Goal: Task Accomplishment & Management: Complete application form

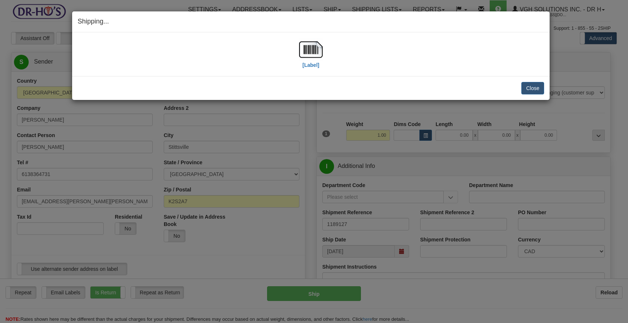
click at [536, 85] on button "Close" at bounding box center [532, 88] width 23 height 13
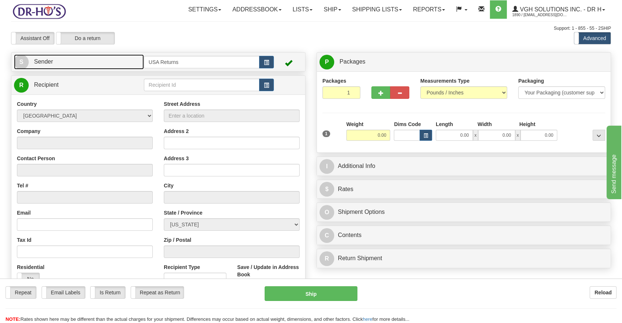
click at [20, 62] on span "S" at bounding box center [21, 62] width 15 height 15
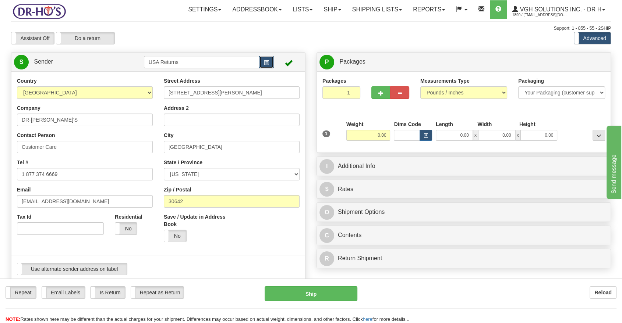
click at [271, 60] on button "button" at bounding box center [266, 62] width 15 height 13
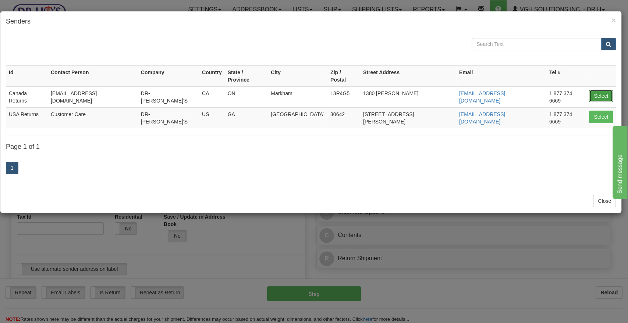
click at [590, 90] on button "Select" at bounding box center [601, 96] width 24 height 13
type input "Canada Returns"
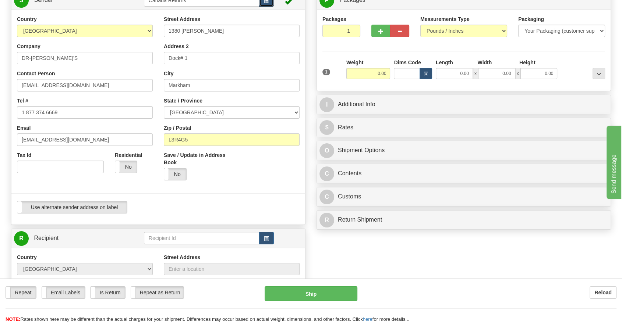
scroll to position [122, 0]
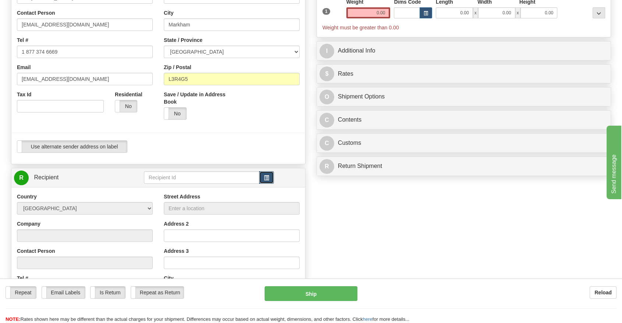
click at [266, 176] on span "button" at bounding box center [266, 178] width 5 height 5
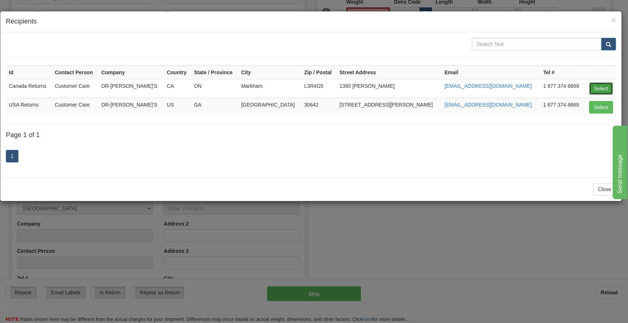
click at [593, 88] on button "Select" at bounding box center [601, 88] width 24 height 13
type input "Canada Returns"
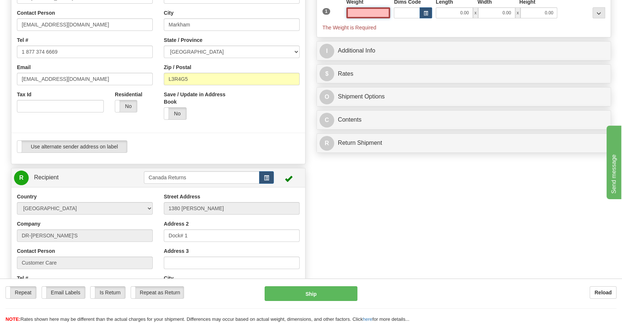
scroll to position [0, 0]
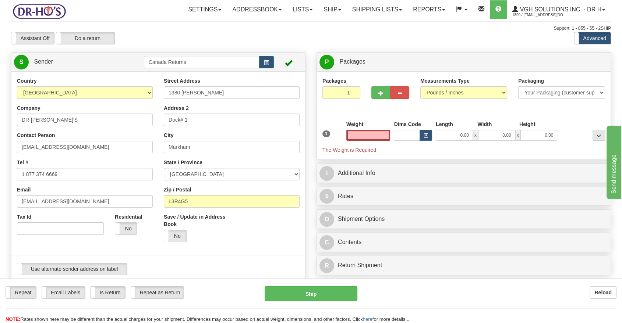
type input "0.00"
click at [37, 117] on input "DR-[PERSON_NAME]'S" at bounding box center [85, 120] width 136 height 13
paste input "[PERSON_NAME]"
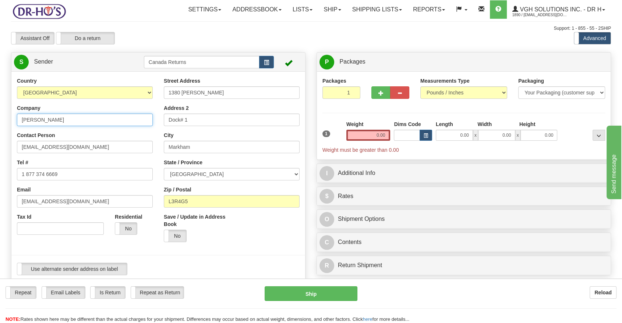
type input "[PERSON_NAME]"
click at [35, 138] on label "Contact Person" at bounding box center [36, 135] width 38 height 7
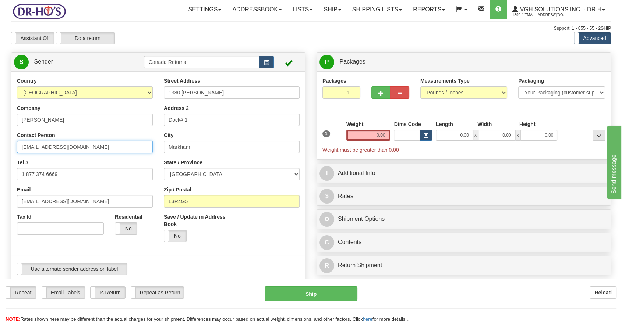
click at [35, 141] on input "[EMAIL_ADDRESS][DOMAIN_NAME]" at bounding box center [85, 147] width 136 height 13
click at [35, 140] on div "Contact Person [EMAIL_ADDRESS][DOMAIN_NAME]" at bounding box center [85, 143] width 136 height 22
click at [35, 147] on input "[EMAIL_ADDRESS][DOMAIN_NAME]" at bounding box center [85, 147] width 136 height 13
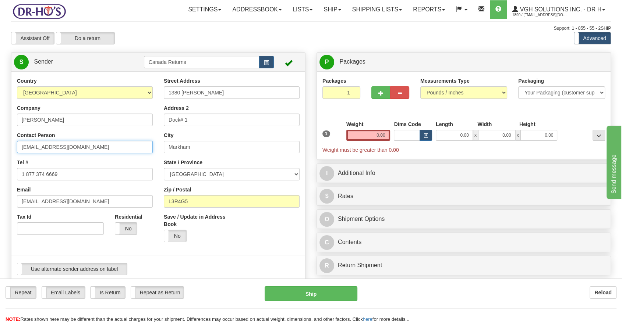
paste input "[PERSON_NAME]"
type input "[PERSON_NAME]"
click at [55, 176] on input "1 877 374 6669" at bounding box center [85, 174] width 136 height 13
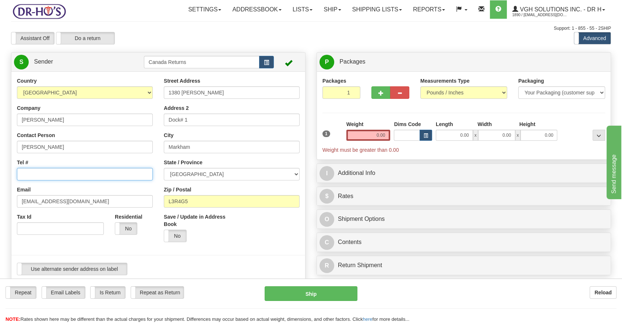
click at [47, 171] on input "Tel #" at bounding box center [85, 174] width 136 height 13
paste input "5067595670"
type input "5067595670"
click at [50, 196] on input "[EMAIL_ADDRESS][DOMAIN_NAME]" at bounding box center [85, 201] width 136 height 13
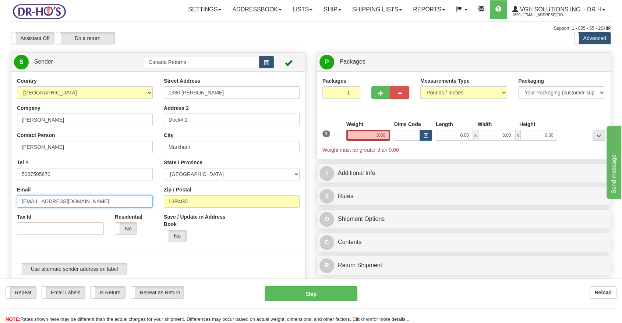
click at [50, 196] on input "[EMAIL_ADDRESS][DOMAIN_NAME]" at bounding box center [85, 201] width 136 height 13
paste input "[PERSON_NAME][EMAIL_ADDRESS]"
type input "[PERSON_NAME][EMAIL_ADDRESS][DOMAIN_NAME]"
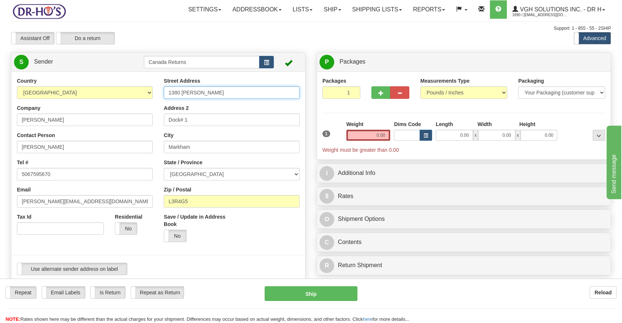
click at [185, 90] on input "1380 [PERSON_NAME]" at bounding box center [232, 92] width 136 height 13
paste input "[STREET_ADDRESS]"
type input "[STREET_ADDRESS]"
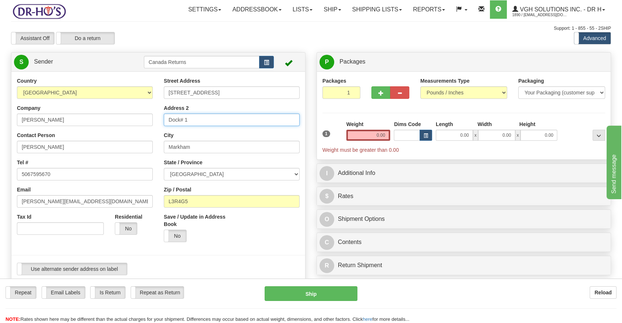
click at [175, 118] on input "Dock# 1" at bounding box center [232, 120] width 136 height 13
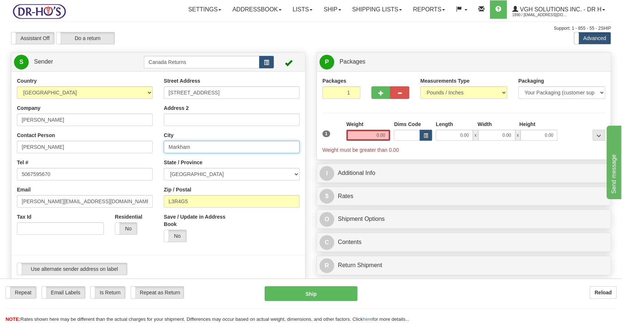
click at [185, 149] on input "Markham" at bounding box center [232, 147] width 136 height 13
paste input "Tide Head"
type input "Tide Head"
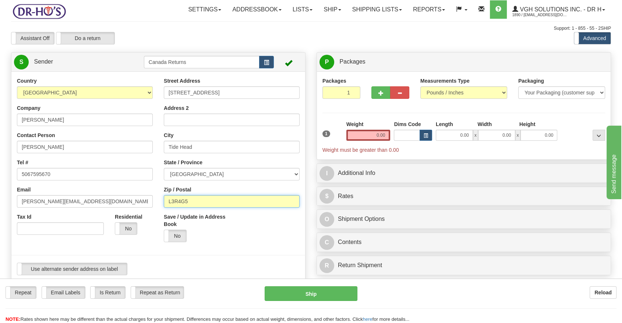
click at [184, 201] on input "L3R4G5" at bounding box center [232, 201] width 136 height 13
click at [198, 170] on select "[GEOGRAPHIC_DATA] [GEOGRAPHIC_DATA] [GEOGRAPHIC_DATA] [GEOGRAPHIC_DATA] [GEOGRA…" at bounding box center [232, 174] width 136 height 13
select select "NB"
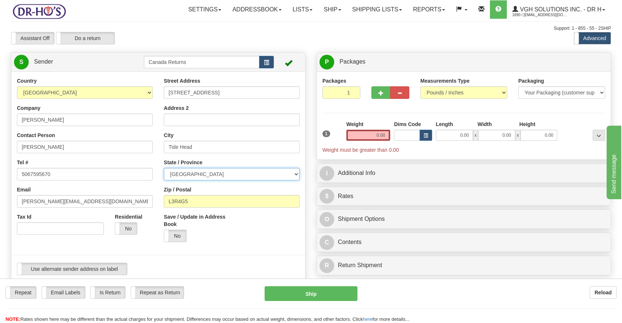
click at [164, 168] on select "[GEOGRAPHIC_DATA] [GEOGRAPHIC_DATA] [GEOGRAPHIC_DATA] [GEOGRAPHIC_DATA] [GEOGRA…" at bounding box center [232, 174] width 136 height 13
click at [177, 201] on input "L3R4G5" at bounding box center [232, 201] width 136 height 13
paste input "E3N4L6"
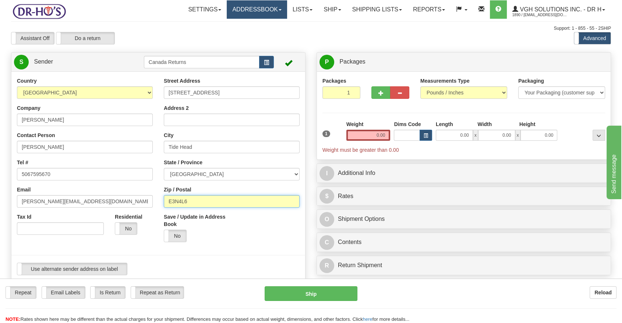
type input "E3N4L6"
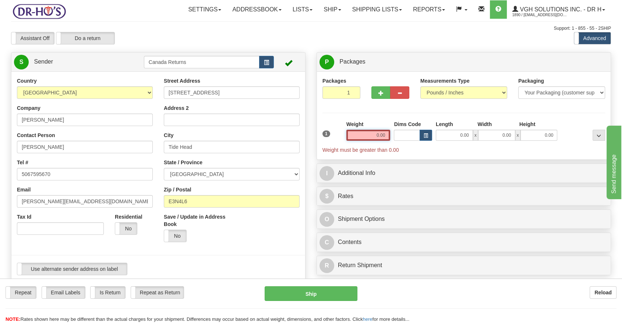
click at [370, 139] on input "0.00" at bounding box center [368, 135] width 44 height 11
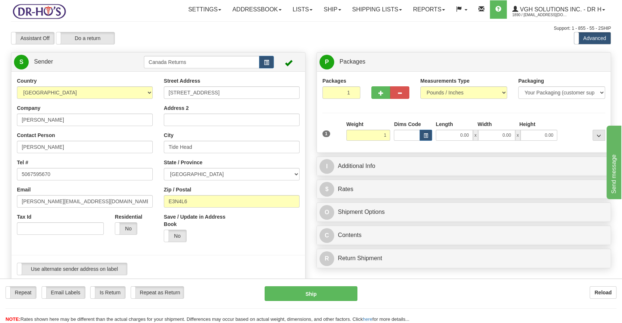
type input "1.00"
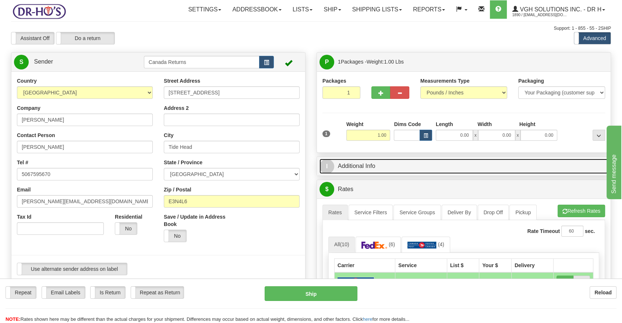
click at [394, 166] on link "I Additional Info" at bounding box center [463, 166] width 288 height 15
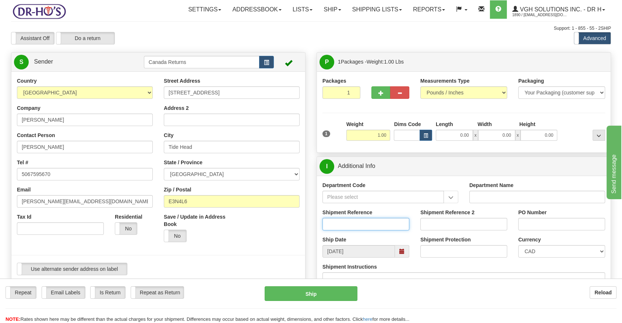
click at [346, 220] on input "Shipment Reference" at bounding box center [365, 224] width 87 height 13
paste input "611177"
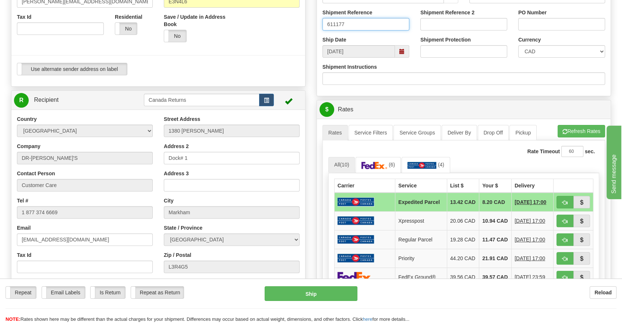
scroll to position [204, 0]
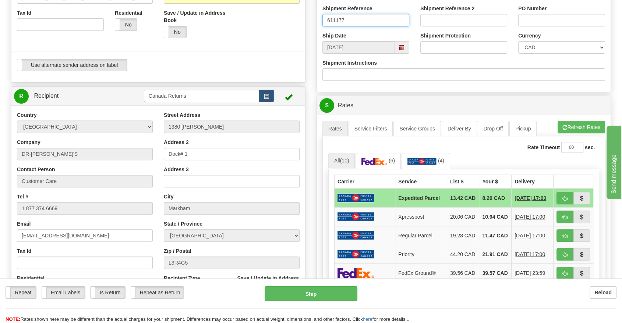
click at [404, 50] on span at bounding box center [402, 47] width 14 height 13
type input "611177"
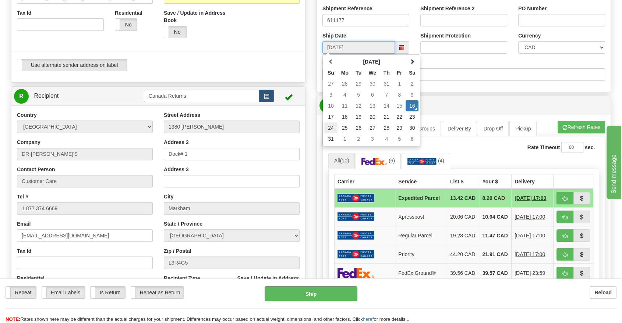
click at [333, 124] on td "24" at bounding box center [330, 127] width 13 height 11
type input "[DATE]"
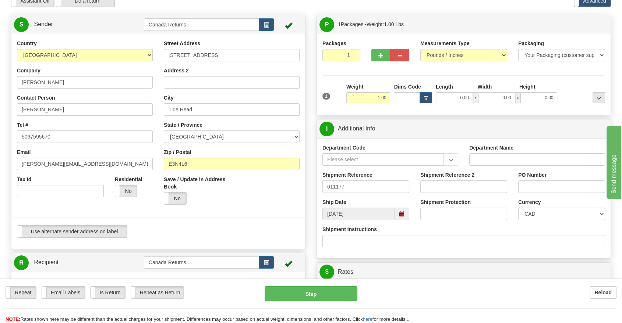
scroll to position [82, 0]
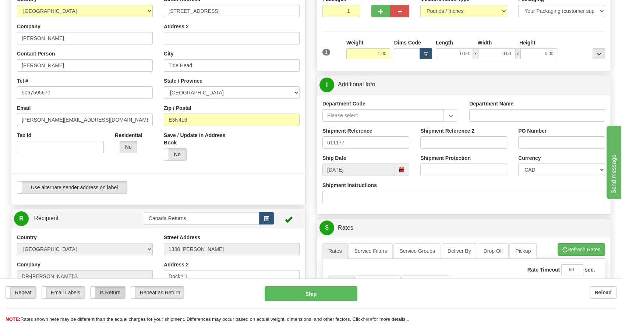
click at [106, 291] on label "Is Return" at bounding box center [107, 293] width 34 height 12
click at [403, 167] on span at bounding box center [401, 169] width 5 height 5
click at [422, 301] on div "Repeat Repeat Email Labels Email Labels Edit Is Return Is Return Repeat as Retu…" at bounding box center [311, 294] width 622 height 15
click at [344, 294] on button "Ship" at bounding box center [310, 294] width 93 height 15
type input "DOM.EP"
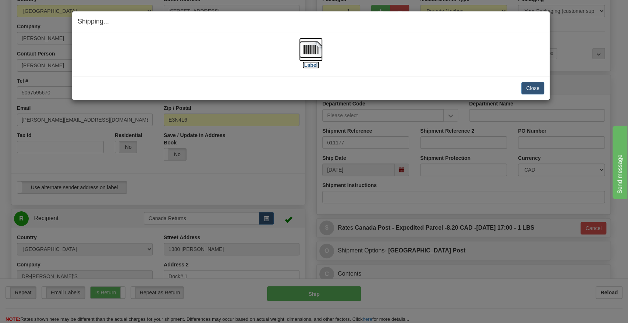
click at [312, 64] on label "[Label]" at bounding box center [310, 64] width 17 height 7
click at [491, 260] on div "Shipping... Your SHIPMENT will EXPIRE in [Label] IMPORTANT NOTICE Embassy / Con…" at bounding box center [314, 161] width 628 height 323
click at [529, 89] on button "Close" at bounding box center [532, 88] width 23 height 13
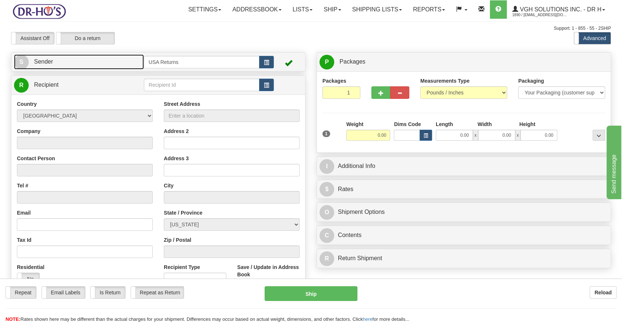
click at [18, 61] on span "S" at bounding box center [21, 62] width 15 height 15
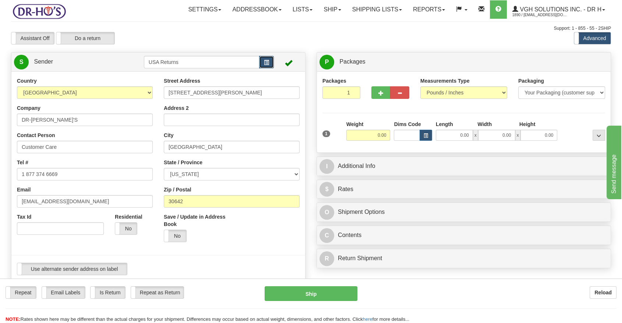
click at [269, 64] on button "button" at bounding box center [266, 62] width 15 height 13
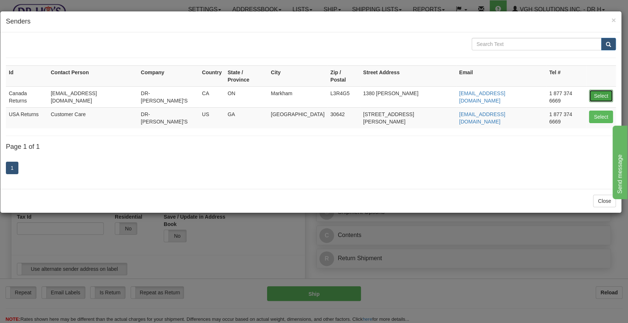
click at [593, 90] on button "Select" at bounding box center [601, 96] width 24 height 13
type input "Canada Returns"
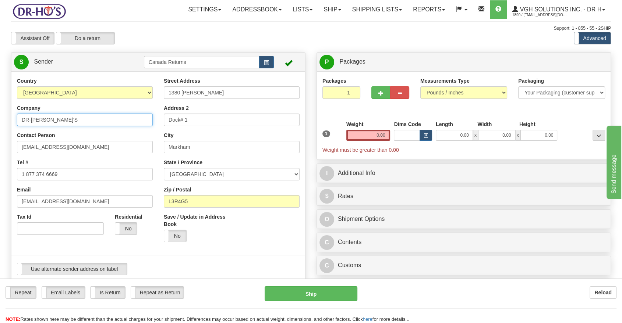
click at [33, 121] on input "DR-[PERSON_NAME]'S" at bounding box center [85, 120] width 136 height 13
paste input "[PERSON_NAME]"
type input "[PERSON_NAME]"
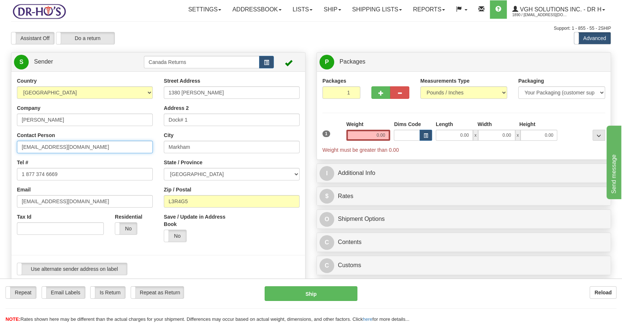
click at [45, 147] on input "[EMAIL_ADDRESS][DOMAIN_NAME]" at bounding box center [85, 147] width 136 height 13
paste input "[PERSON_NAME]"
type input "[PERSON_NAME]"
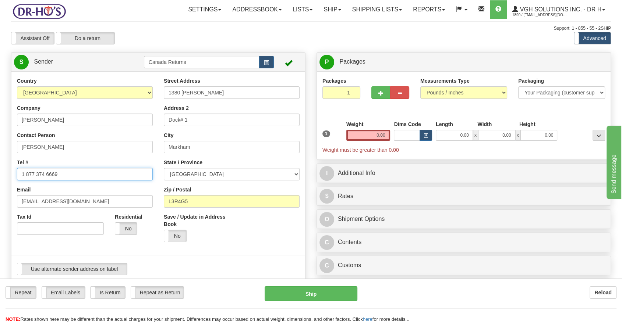
click at [31, 177] on input "1 877 374 6669" at bounding box center [85, 174] width 136 height 13
paste input "611177"
click at [41, 173] on input "611177" at bounding box center [85, 174] width 136 height 13
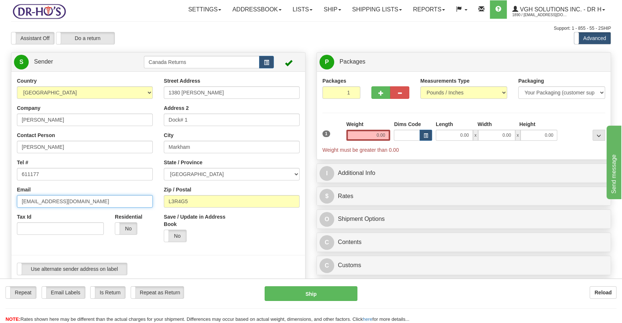
click at [37, 203] on input "[EMAIL_ADDRESS][DOMAIN_NAME]" at bounding box center [85, 201] width 136 height 13
click at [44, 175] on input "611177" at bounding box center [85, 174] width 136 height 13
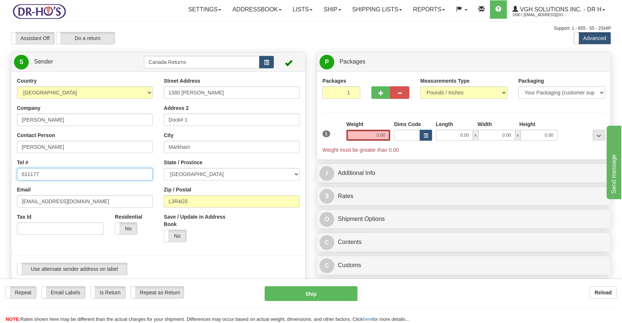
click at [44, 175] on input "611177" at bounding box center [85, 174] width 136 height 13
paste input "5067595670"
drag, startPoint x: 44, startPoint y: 175, endPoint x: 57, endPoint y: 201, distance: 29.0
click at [58, 193] on div "Country AFGHANISTAN ALAND ISLANDS ALBANIA ALGERIA AMERICAN SAMOA ANDORRA ANGOLA…" at bounding box center [84, 158] width 147 height 163
type input "5067595670"
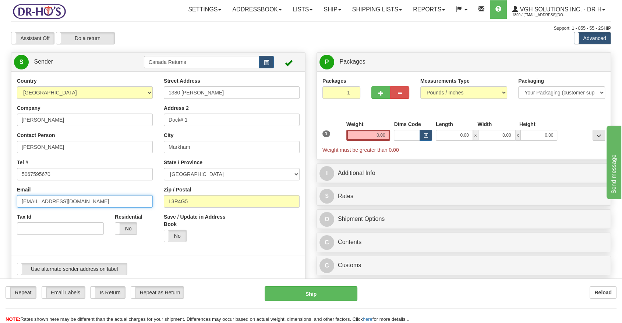
click at [56, 206] on input "[EMAIL_ADDRESS][DOMAIN_NAME]" at bounding box center [85, 201] width 136 height 13
click at [91, 205] on input "[EMAIL_ADDRESS][DOMAIN_NAME]" at bounding box center [85, 201] width 136 height 13
paste input "[PERSON_NAME][EMAIL_ADDRESS]"
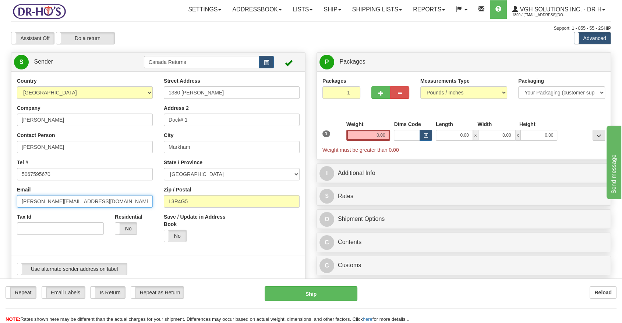
type input "[PERSON_NAME][EMAIL_ADDRESS][DOMAIN_NAME]"
click at [368, 137] on input "0.00" at bounding box center [368, 135] width 44 height 11
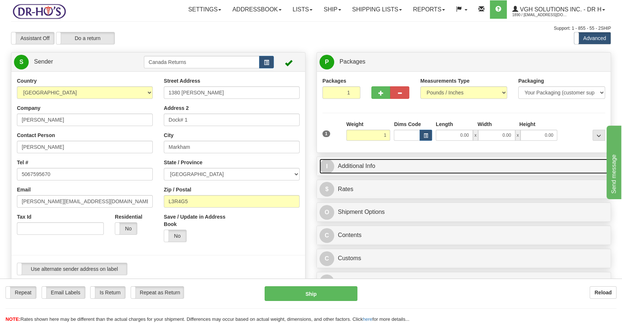
type input "1.00"
click at [372, 164] on link "I Additional Info" at bounding box center [463, 166] width 288 height 15
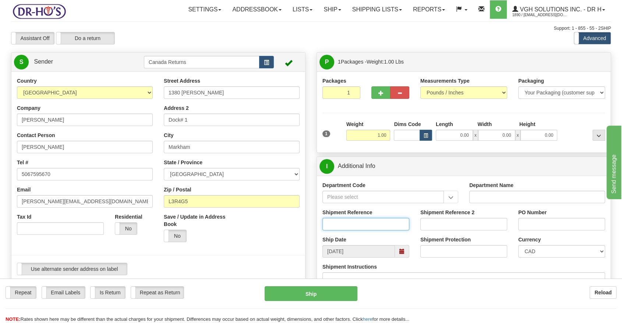
click at [338, 222] on input "Shipment Reference" at bounding box center [365, 224] width 87 height 13
paste input "611177"
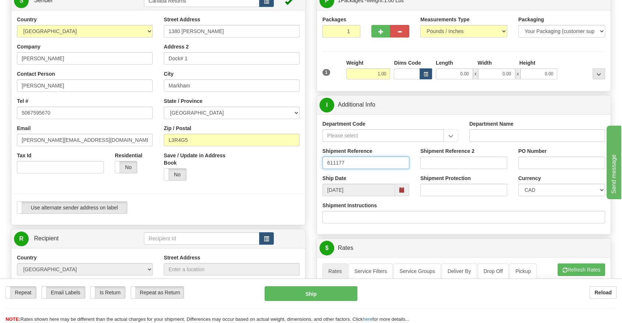
scroll to position [122, 0]
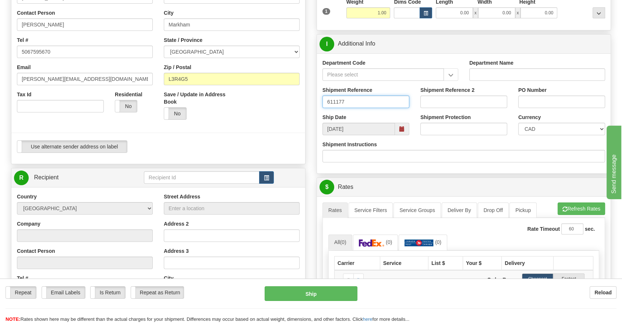
click at [401, 130] on span at bounding box center [401, 129] width 5 height 5
type input "611177"
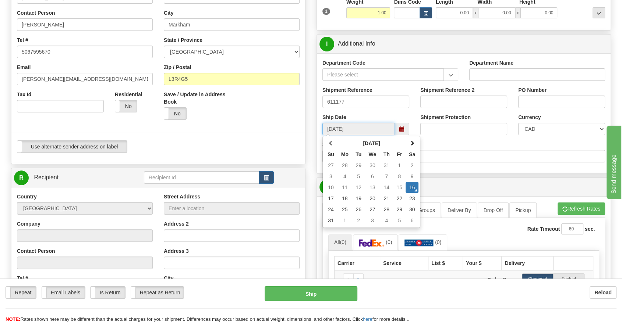
click at [386, 207] on td "28" at bounding box center [386, 209] width 13 height 11
type input "08/28/2025"
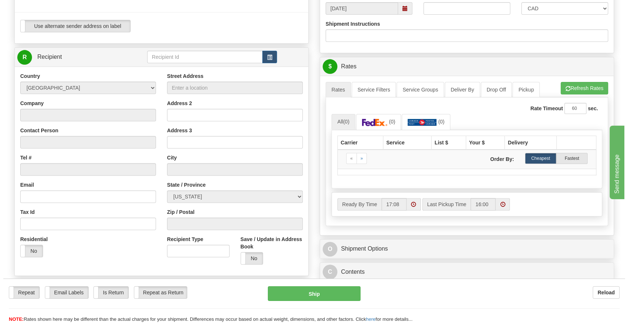
scroll to position [245, 0]
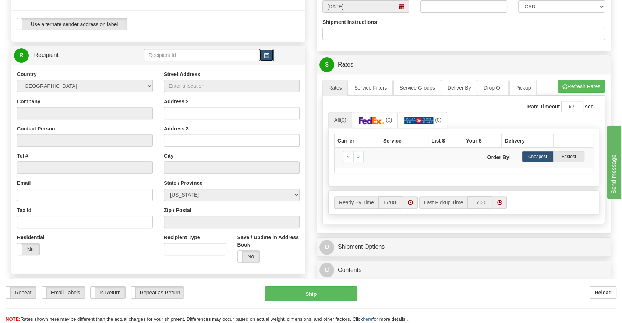
click at [265, 54] on span "button" at bounding box center [266, 55] width 5 height 5
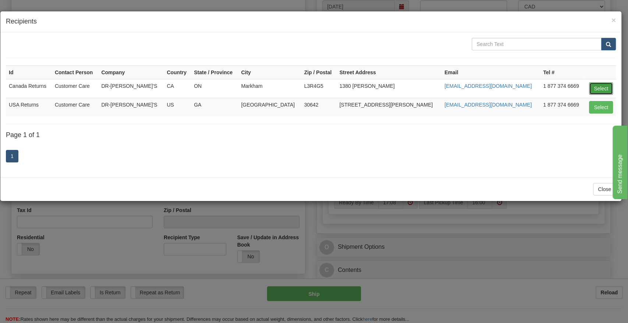
click at [599, 89] on button "Select" at bounding box center [601, 88] width 24 height 13
type input "Canada Returns"
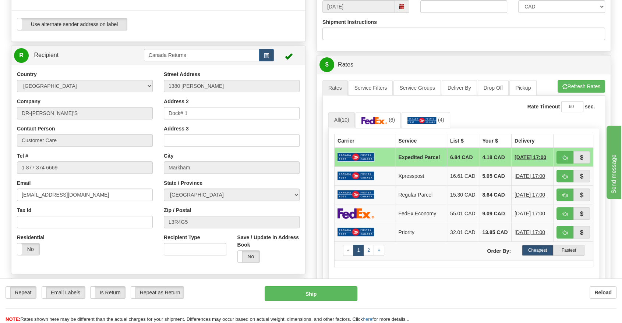
scroll to position [368, 0]
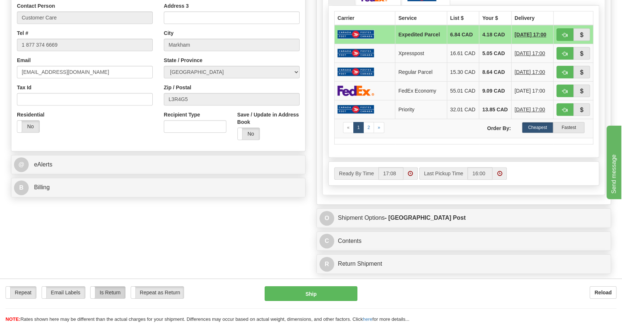
click at [111, 291] on label "Is Return" at bounding box center [107, 293] width 34 height 12
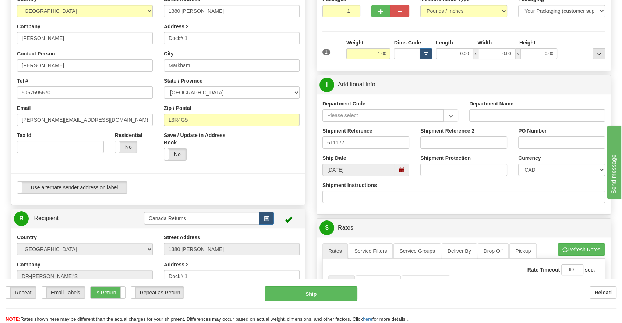
scroll to position [0, 0]
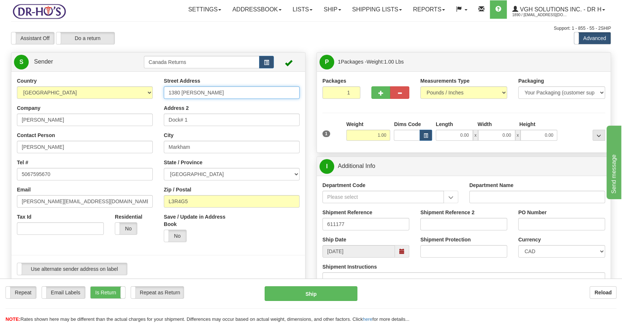
click at [199, 88] on input "1380 [PERSON_NAME]" at bounding box center [232, 92] width 136 height 13
paste input "[STREET_ADDRESS]"
type input "[STREET_ADDRESS]"
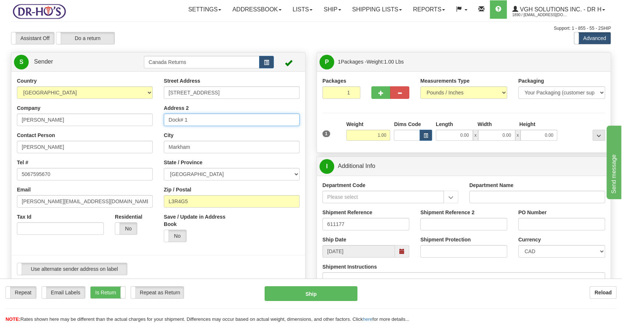
click at [194, 123] on input "Dock# 1" at bounding box center [232, 120] width 136 height 13
paste input "Tide Head"
type input "Tide Head"
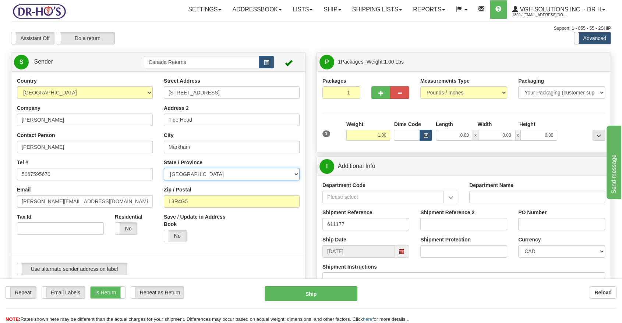
click at [206, 171] on select "[GEOGRAPHIC_DATA] [GEOGRAPHIC_DATA] [GEOGRAPHIC_DATA] [GEOGRAPHIC_DATA] [GEOGRA…" at bounding box center [232, 174] width 136 height 13
select select "NB"
click at [164, 168] on select "[GEOGRAPHIC_DATA] [GEOGRAPHIC_DATA] [GEOGRAPHIC_DATA] [GEOGRAPHIC_DATA] [GEOGRA…" at bounding box center [232, 174] width 136 height 13
click at [184, 201] on input "L3R4G5" at bounding box center [232, 201] width 136 height 13
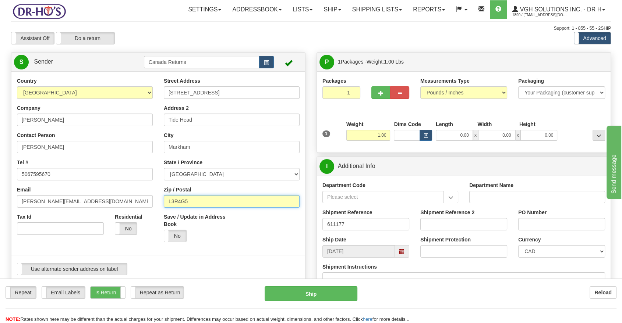
click at [184, 201] on input "L3R4G5" at bounding box center [232, 201] width 136 height 13
paste input "E3N4L6"
type input "E3N4L6"
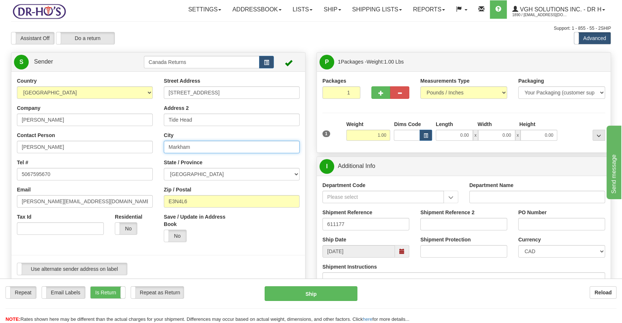
click at [200, 146] on input "Markham" at bounding box center [232, 147] width 136 height 13
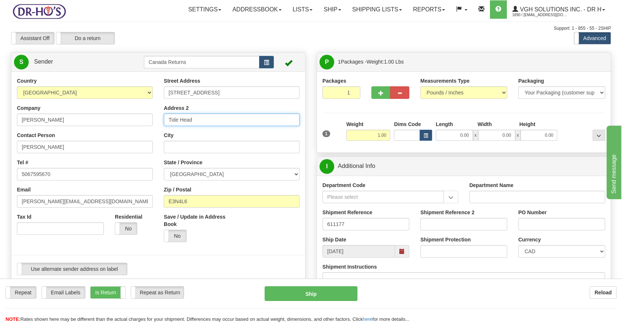
click at [182, 121] on input "Tide Head" at bounding box center [232, 120] width 136 height 13
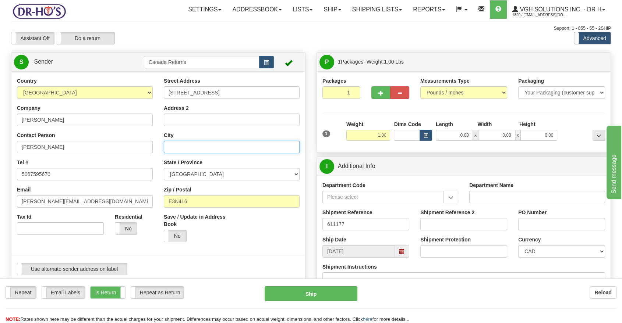
click at [199, 148] on input "City" at bounding box center [232, 147] width 136 height 13
paste input "Tide Head"
click at [168, 145] on input "Tide Head" at bounding box center [232, 147] width 136 height 13
type input "Tide Head"
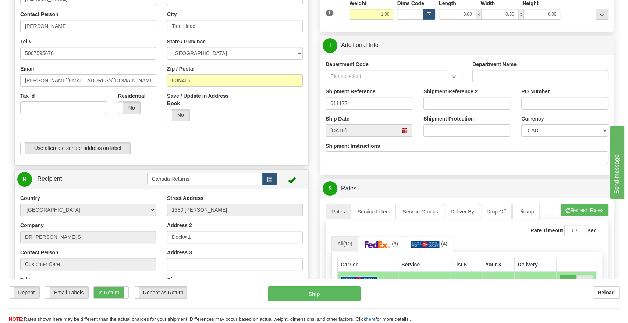
scroll to position [122, 0]
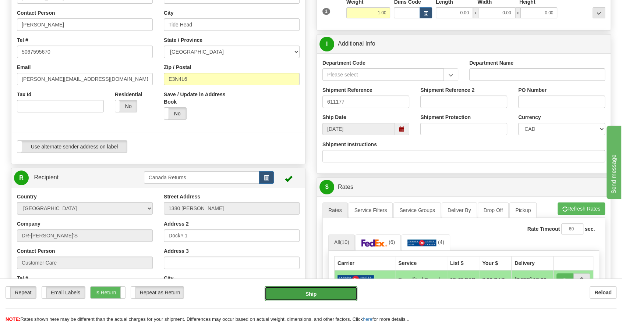
click at [292, 296] on button "Ship" at bounding box center [310, 294] width 93 height 15
type input "DOM.EP"
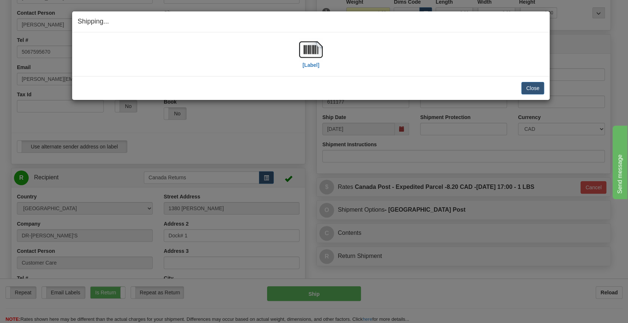
click at [198, 8] on div "Shipping... Your SHIPMENT will EXPIRE in [Label] IMPORTANT NOTICE Embassy / Con…" at bounding box center [314, 161] width 628 height 323
click at [309, 62] on label "[Label]" at bounding box center [310, 64] width 17 height 7
click at [534, 89] on button "Close" at bounding box center [532, 88] width 23 height 13
